Goal: Task Accomplishment & Management: Manage account settings

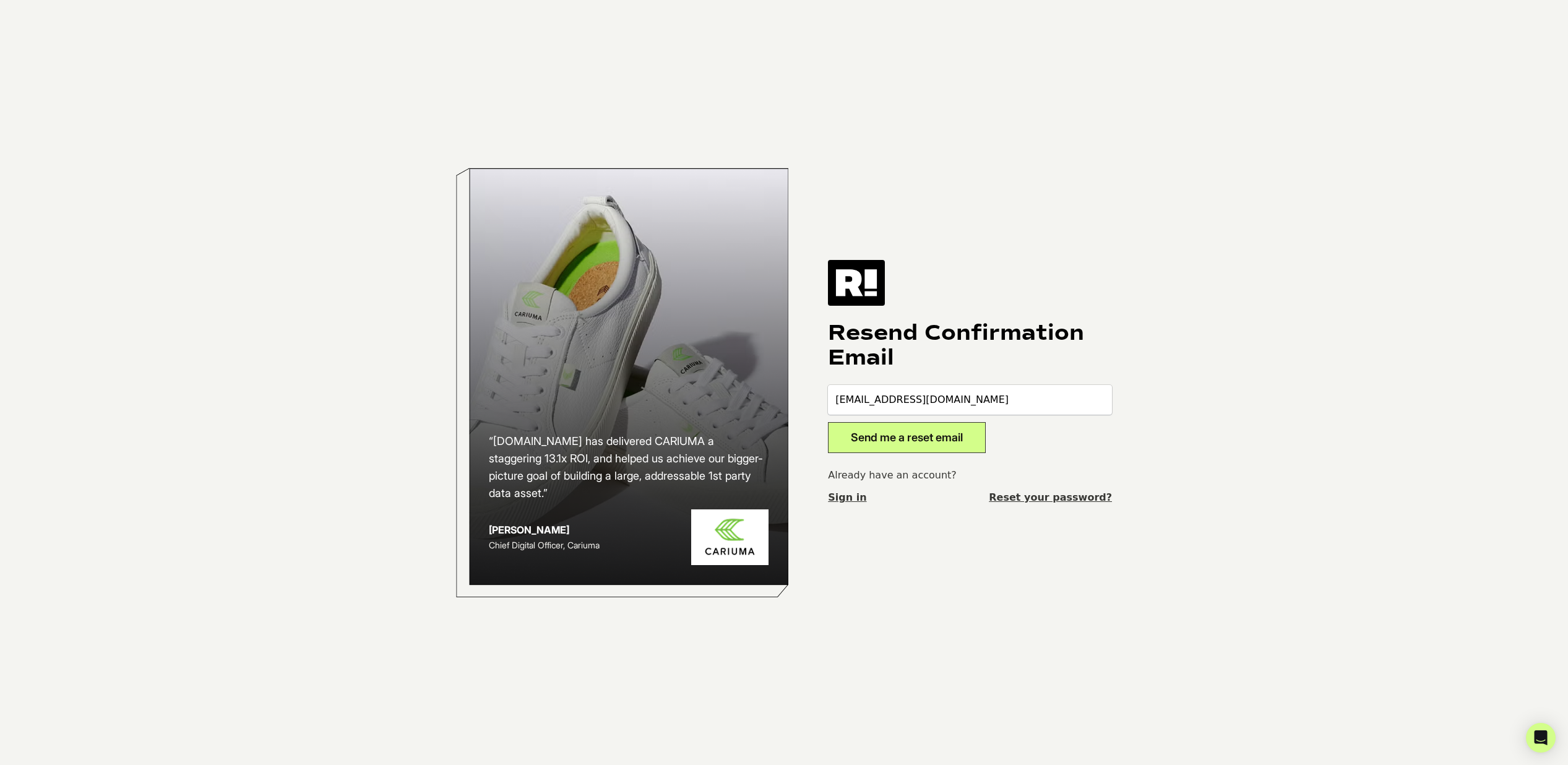
click at [918, 566] on div "“Retention.com has delivered CARIUMA a staggering 13.1x ROI, and helped us achi…" at bounding box center [784, 382] width 706 height 765
click at [853, 499] on link "Sign in" at bounding box center [847, 497] width 38 height 15
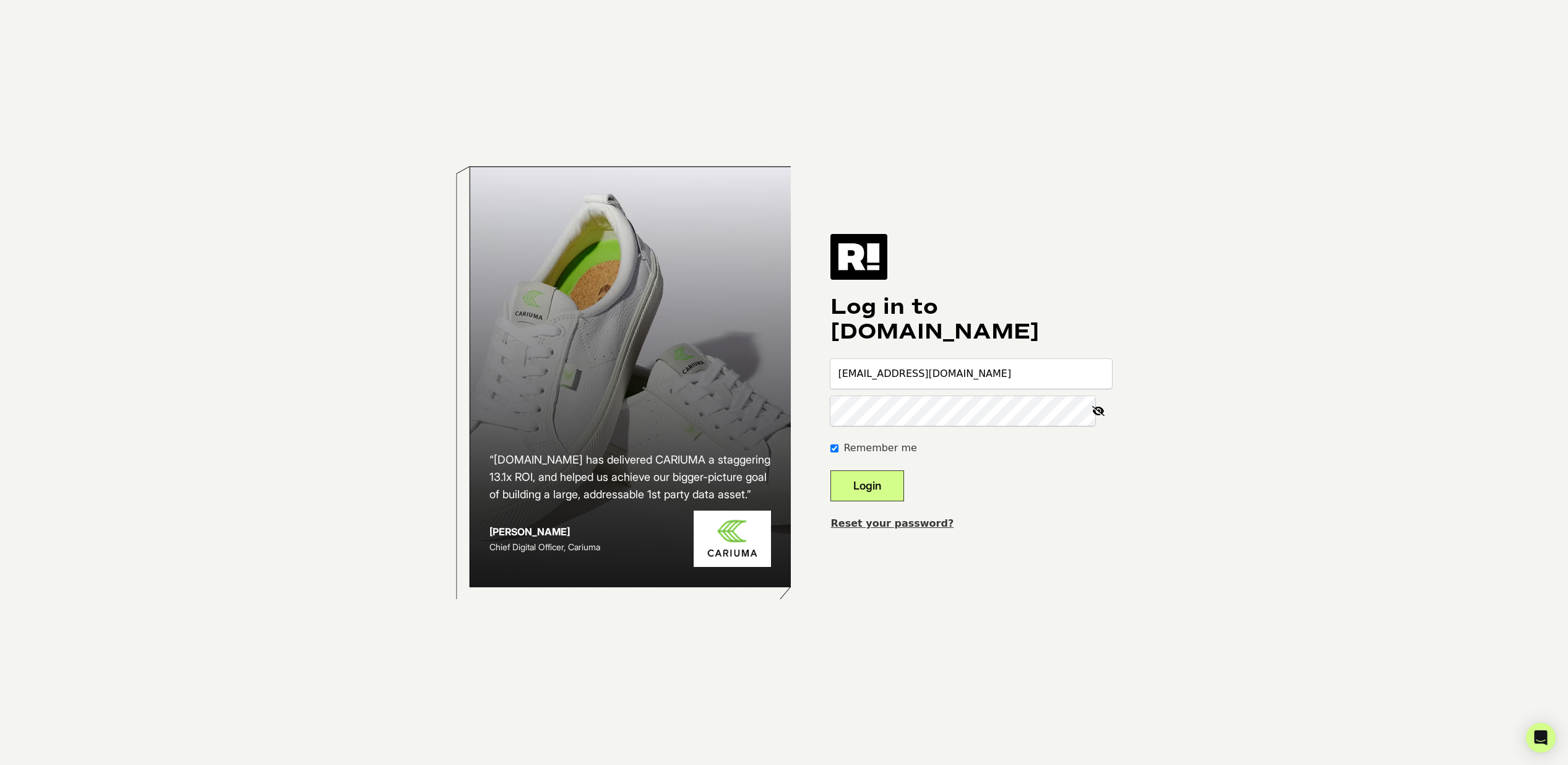
type input "[EMAIL_ADDRESS][DOMAIN_NAME]"
click at [1340, 392] on body "“Retention.com has delivered CARIUMA a staggering 13.1x ROI, and helped us achi…" at bounding box center [784, 382] width 1568 height 765
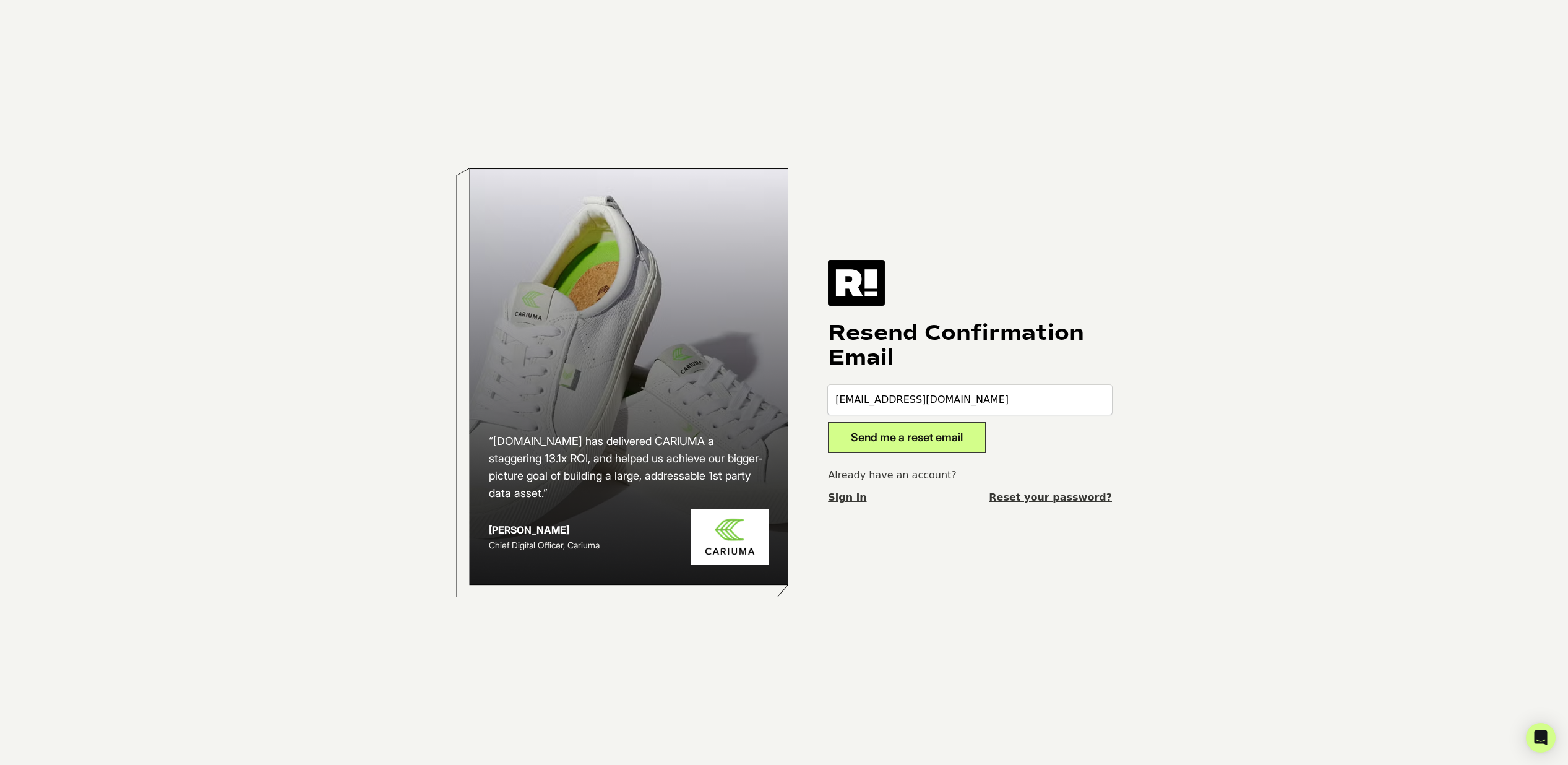
click at [1052, 494] on link "Reset your password?" at bounding box center [1050, 497] width 123 height 15
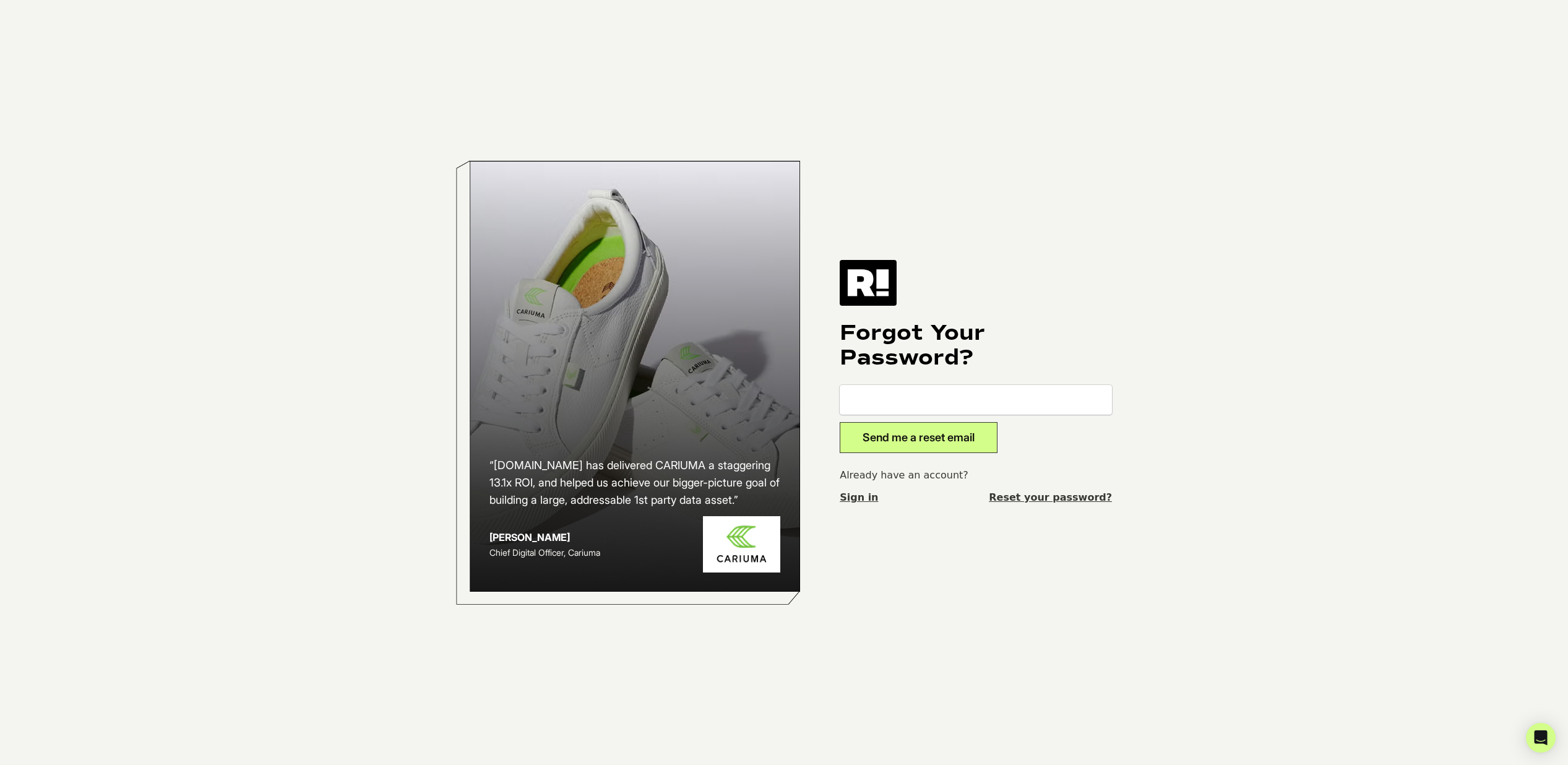
click at [903, 392] on input "email" at bounding box center [975, 400] width 272 height 30
type input "[EMAIL_ADDRESS][DOMAIN_NAME]"
click at [900, 437] on button "Send me a reset email" at bounding box center [918, 437] width 158 height 31
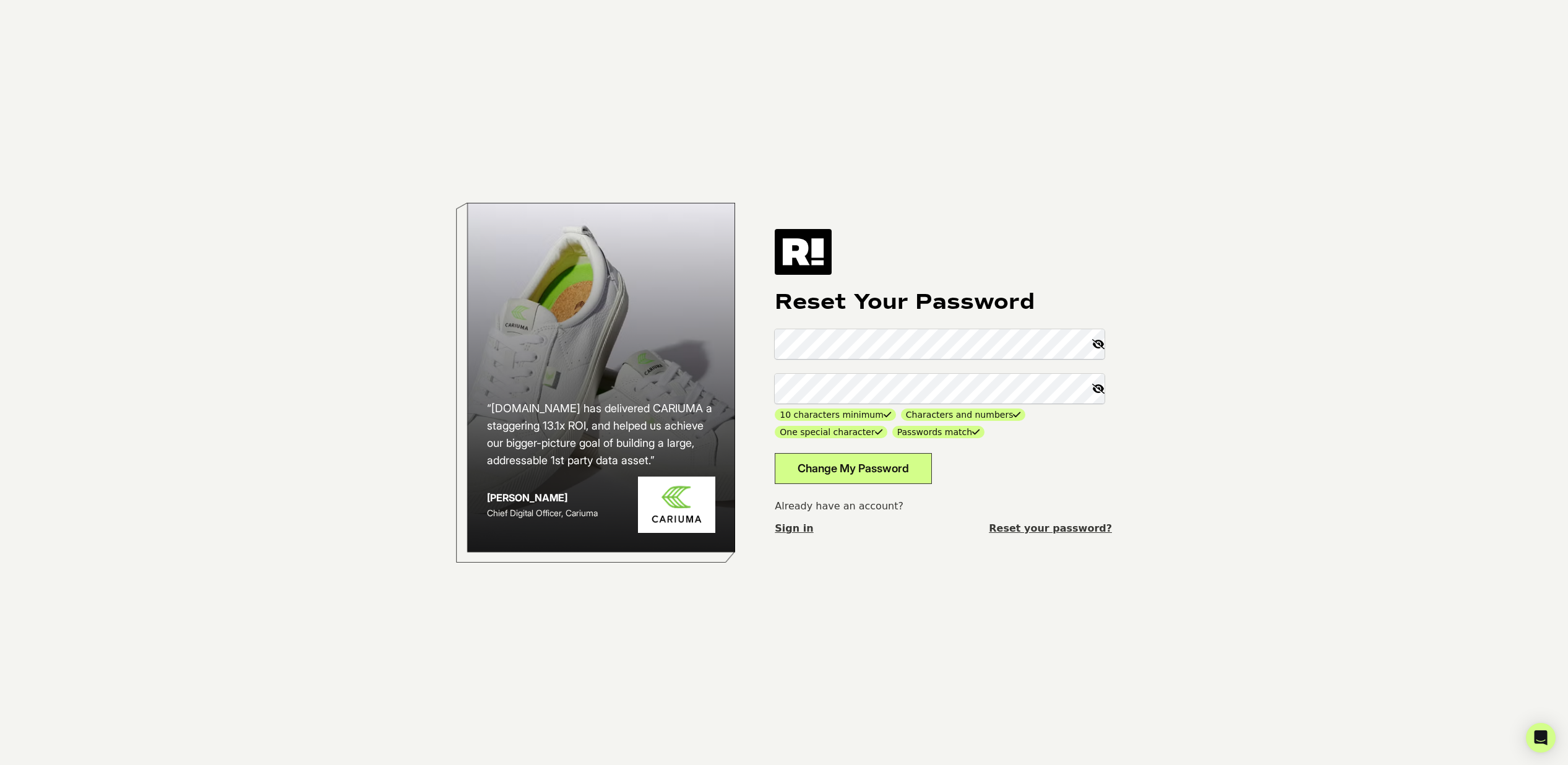
click at [1101, 388] on icon at bounding box center [1098, 388] width 27 height 30
click at [1101, 388] on icon at bounding box center [1099, 388] width 26 height 30
click at [824, 473] on button "Change My Password" at bounding box center [853, 468] width 157 height 31
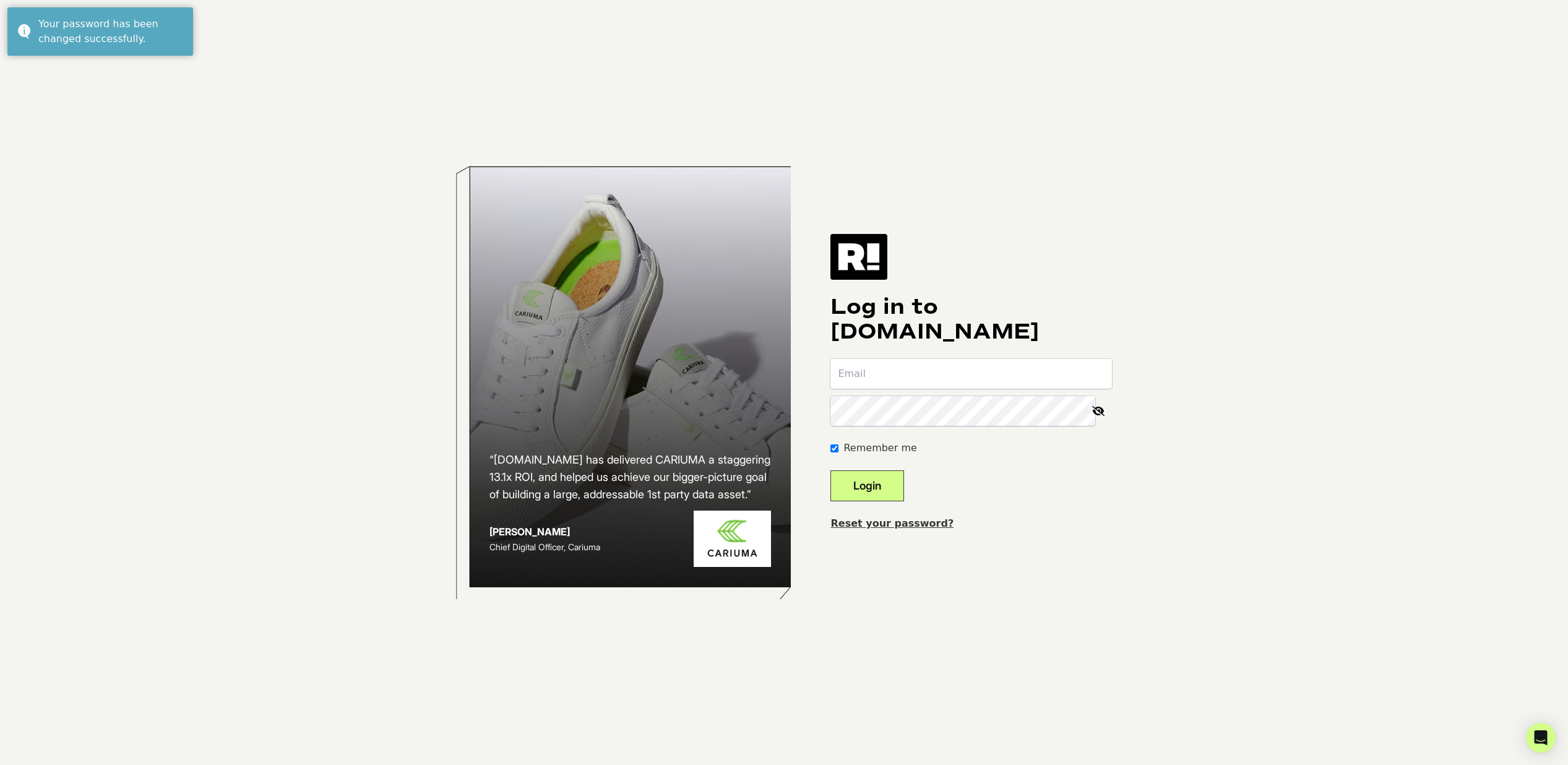
drag, startPoint x: 1367, startPoint y: 330, endPoint x: 1104, endPoint y: 435, distance: 283.2
click at [1366, 334] on body "“Retention.com has delivered CARIUMA a staggering 13.1x ROI, and helped us achi…" at bounding box center [784, 382] width 1568 height 765
click at [901, 382] on input "email" at bounding box center [971, 373] width 282 height 30
type input "abaez@sportsmans.com"
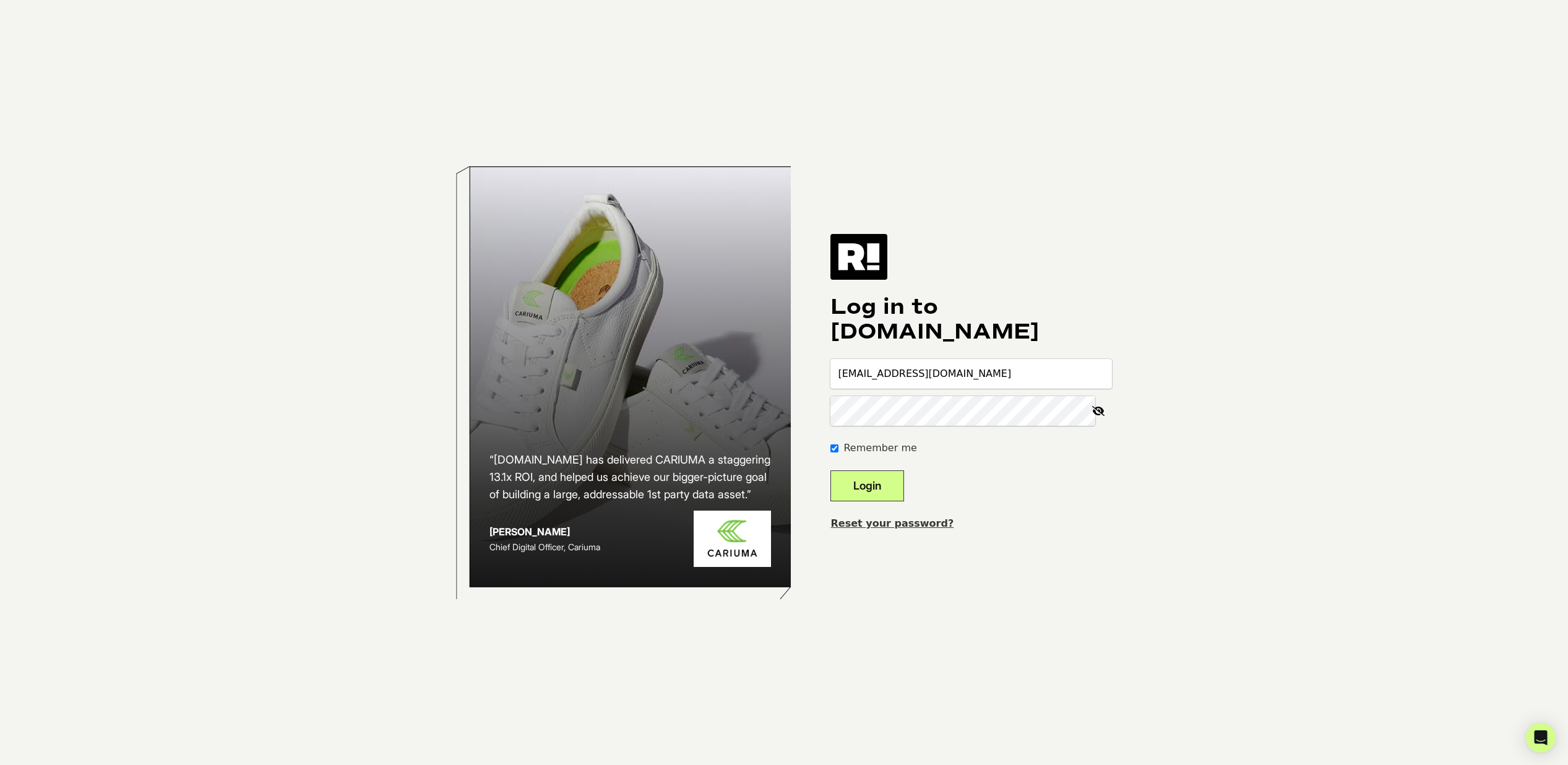
click at [856, 490] on button "Login" at bounding box center [867, 485] width 74 height 31
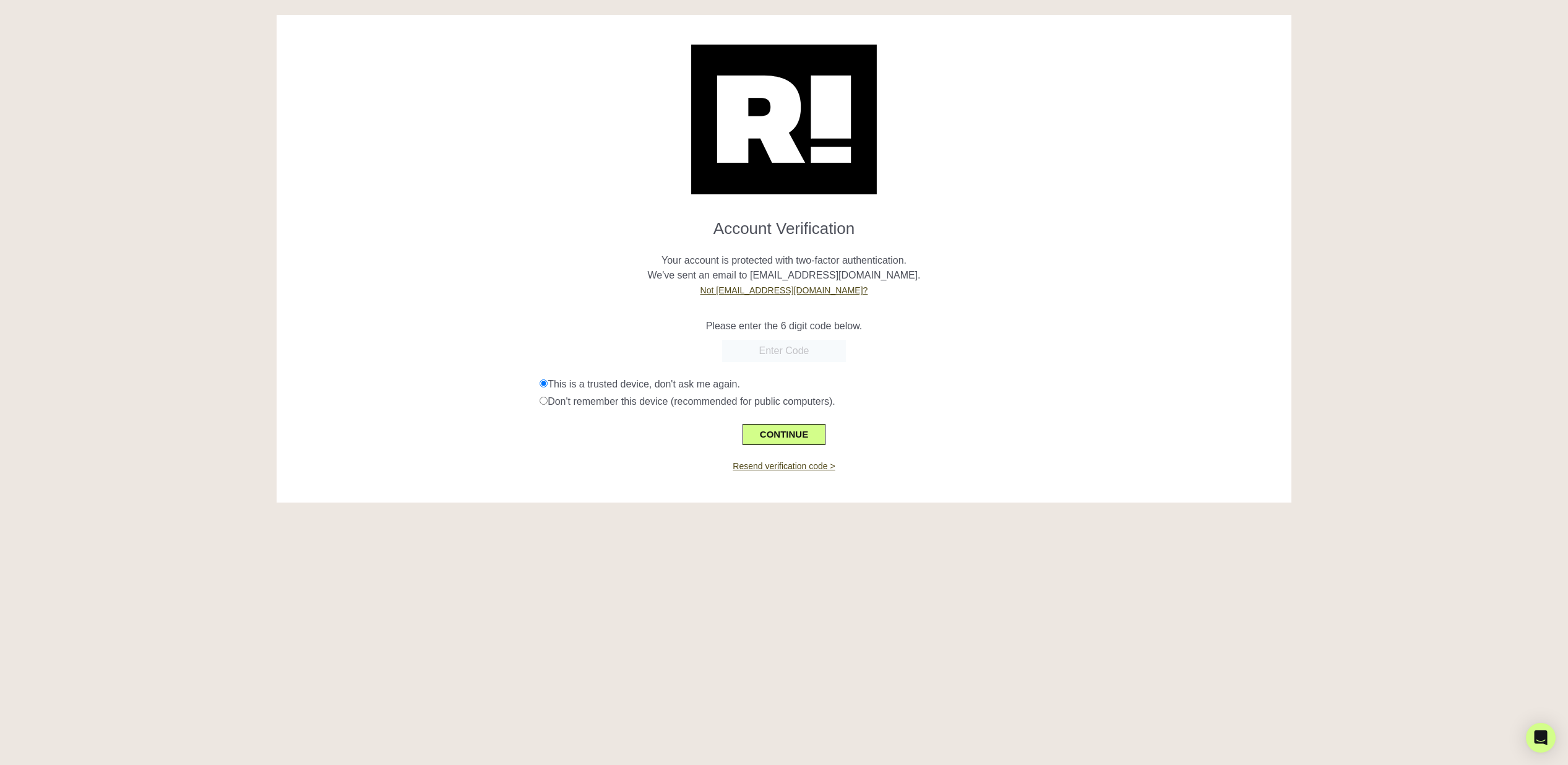
paste input "394093"
type input "394093"
drag, startPoint x: 768, startPoint y: 434, endPoint x: 777, endPoint y: 432, distance: 9.2
click at [768, 434] on button "CONTINUE" at bounding box center [784, 434] width 83 height 21
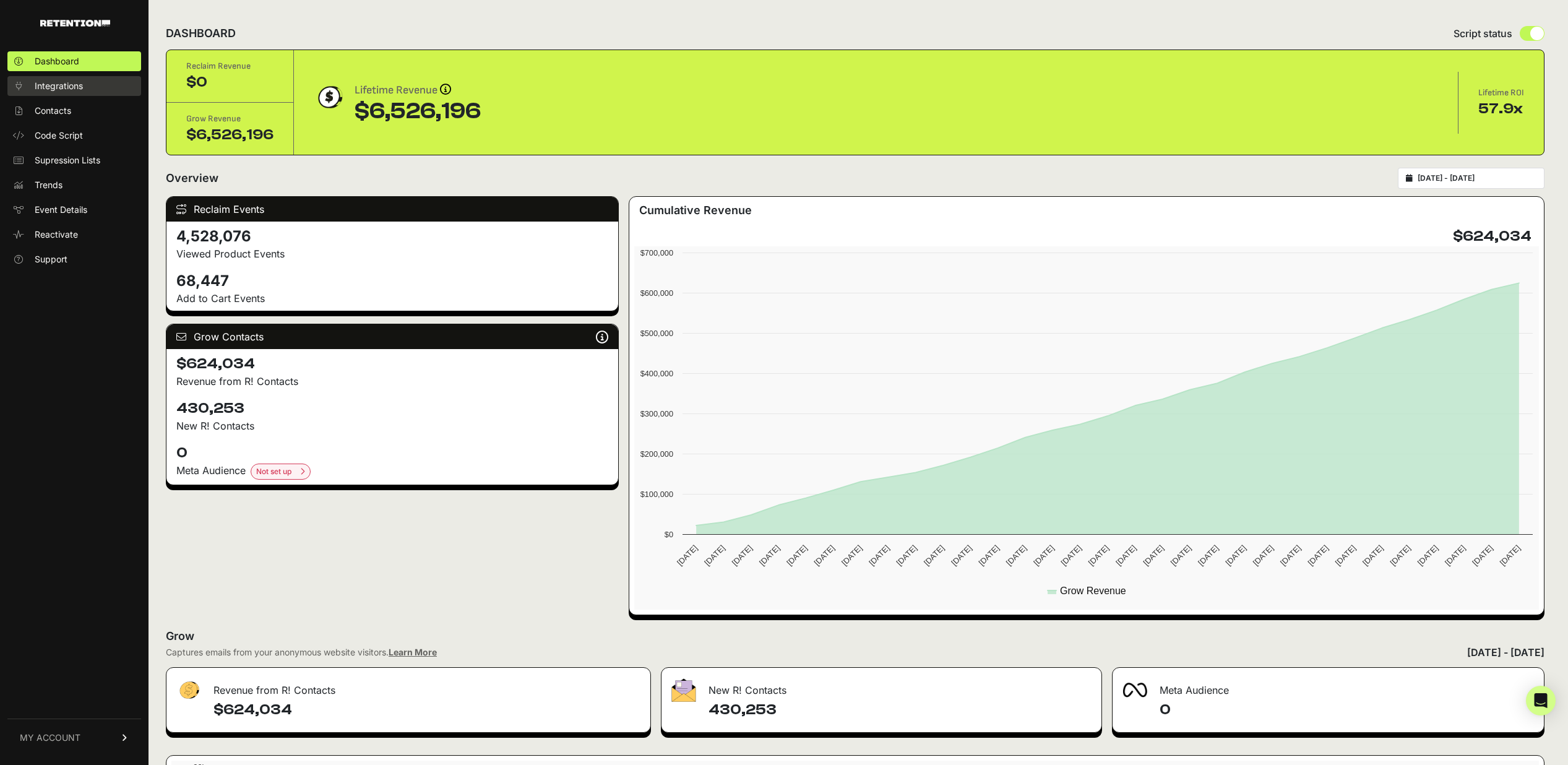
click at [37, 86] on span "Integrations" at bounding box center [59, 86] width 49 height 13
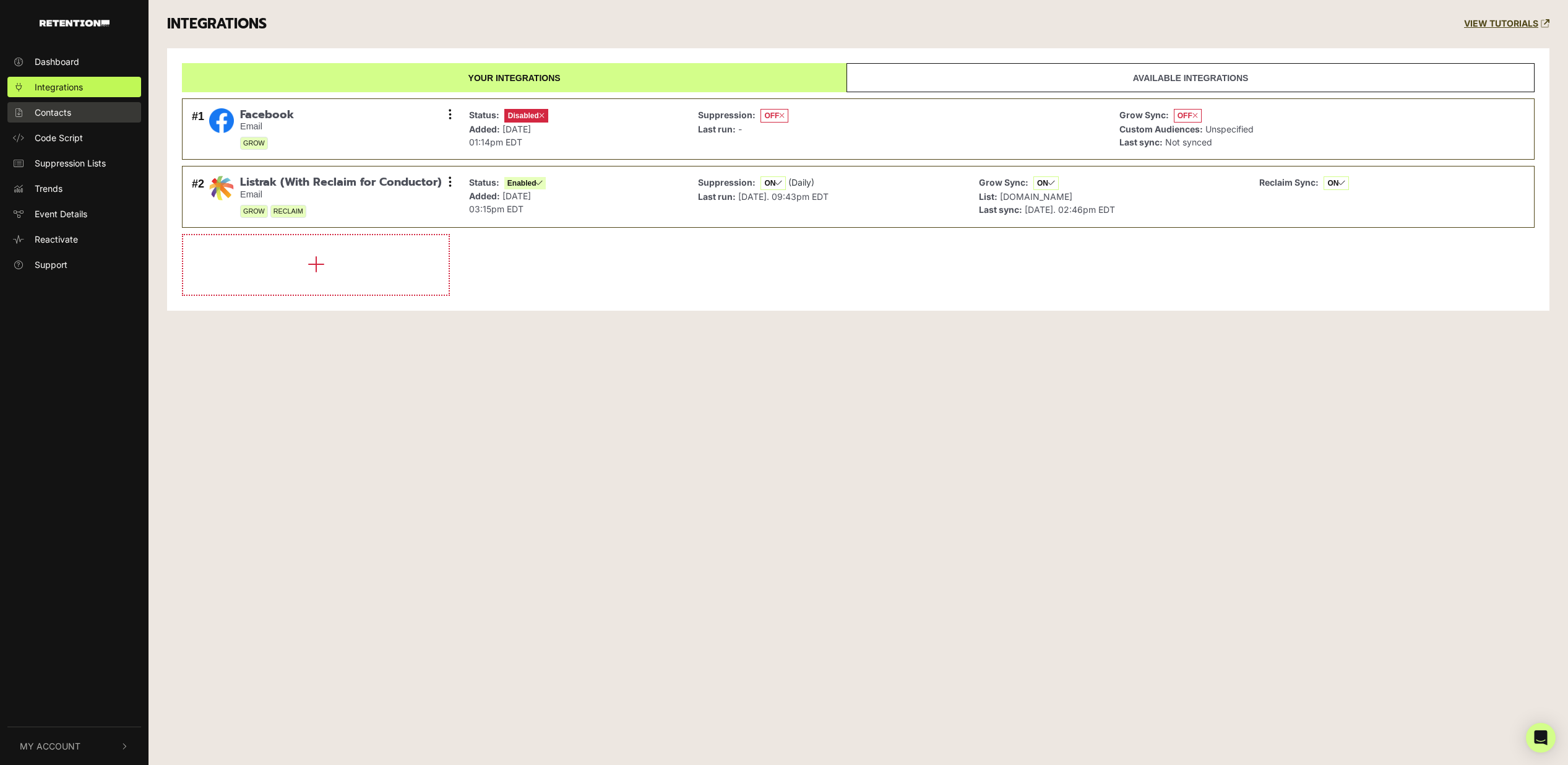
click at [27, 109] on link "Contacts" at bounding box center [74, 112] width 133 height 20
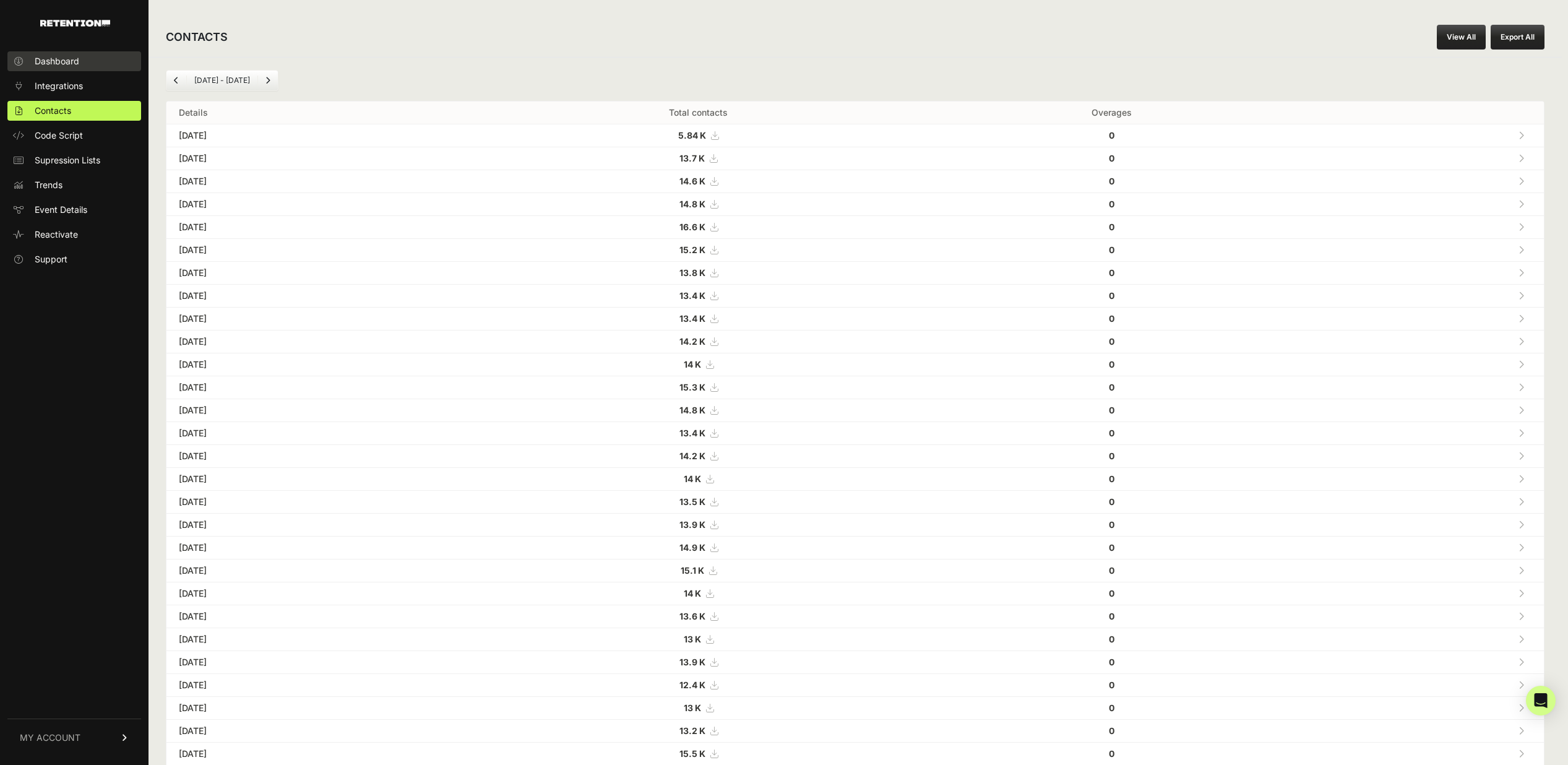
click at [49, 60] on span "Dashboard" at bounding box center [57, 61] width 45 height 13
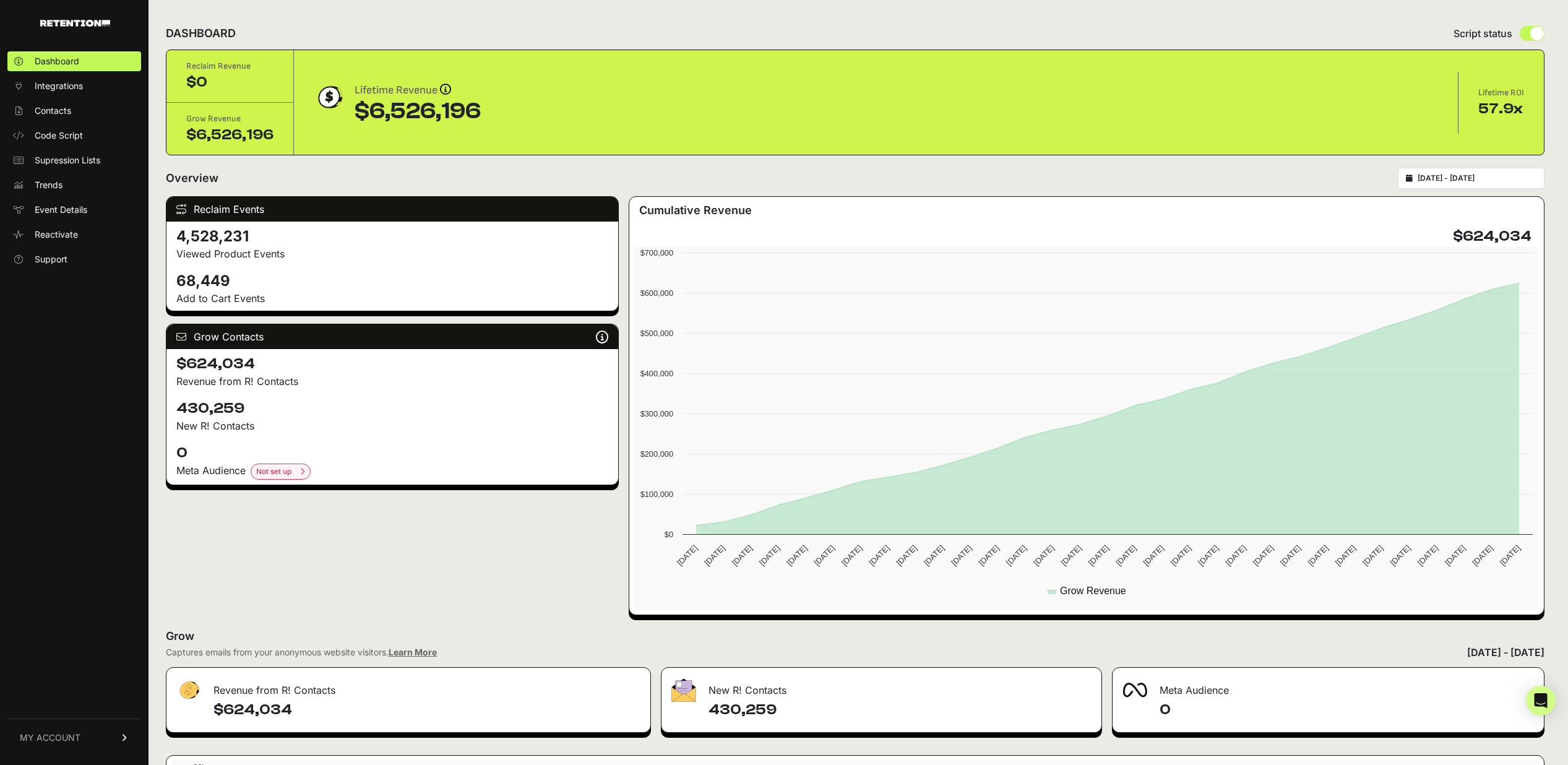
click at [824, 35] on div "DASHBOARD Script status" at bounding box center [855, 33] width 1379 height 32
